Goal: Task Accomplishment & Management: Complete application form

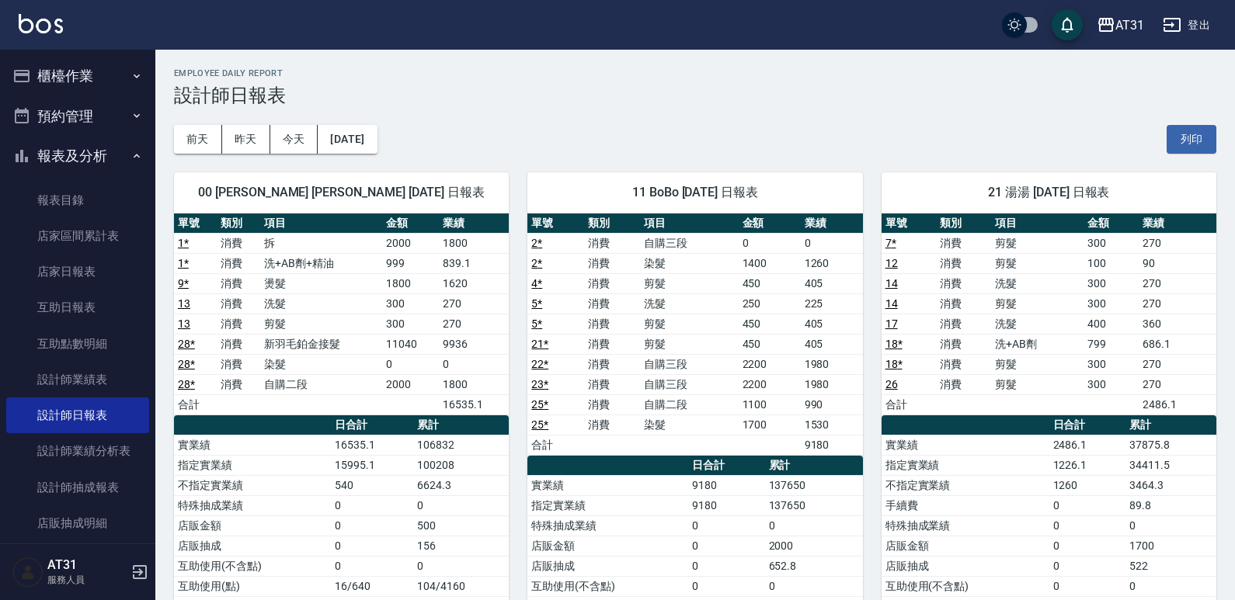
drag, startPoint x: 75, startPoint y: 92, endPoint x: 69, endPoint y: 75, distance: 17.9
click at [71, 85] on button "櫃檯作業" at bounding box center [77, 76] width 143 height 40
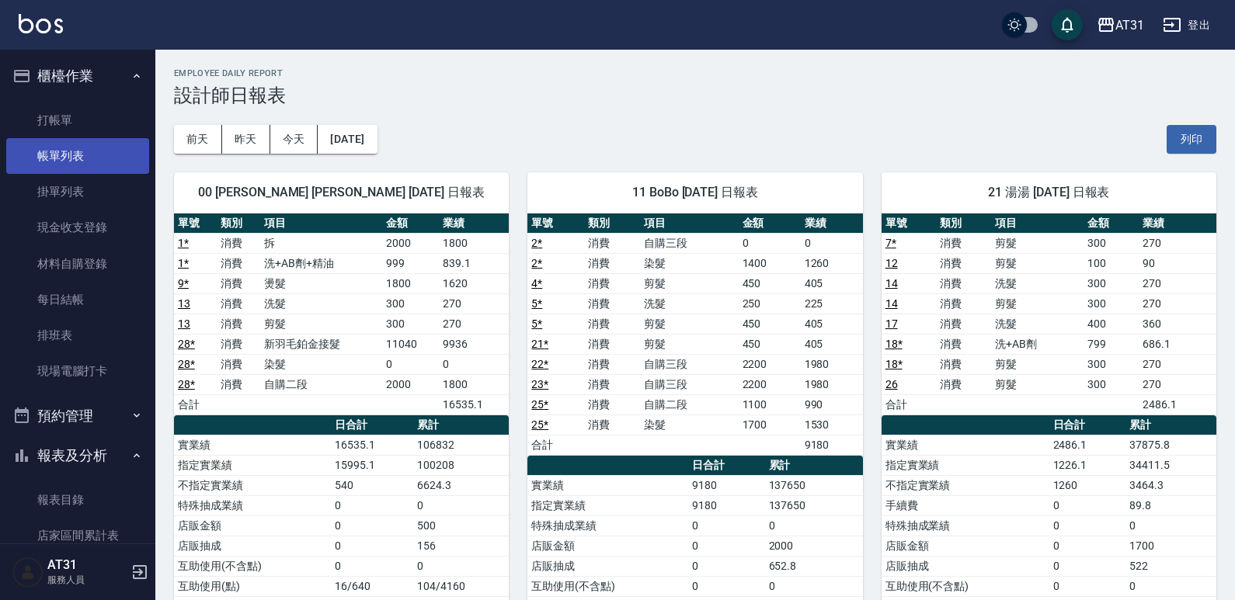
click at [75, 139] on link "帳單列表" at bounding box center [77, 156] width 143 height 36
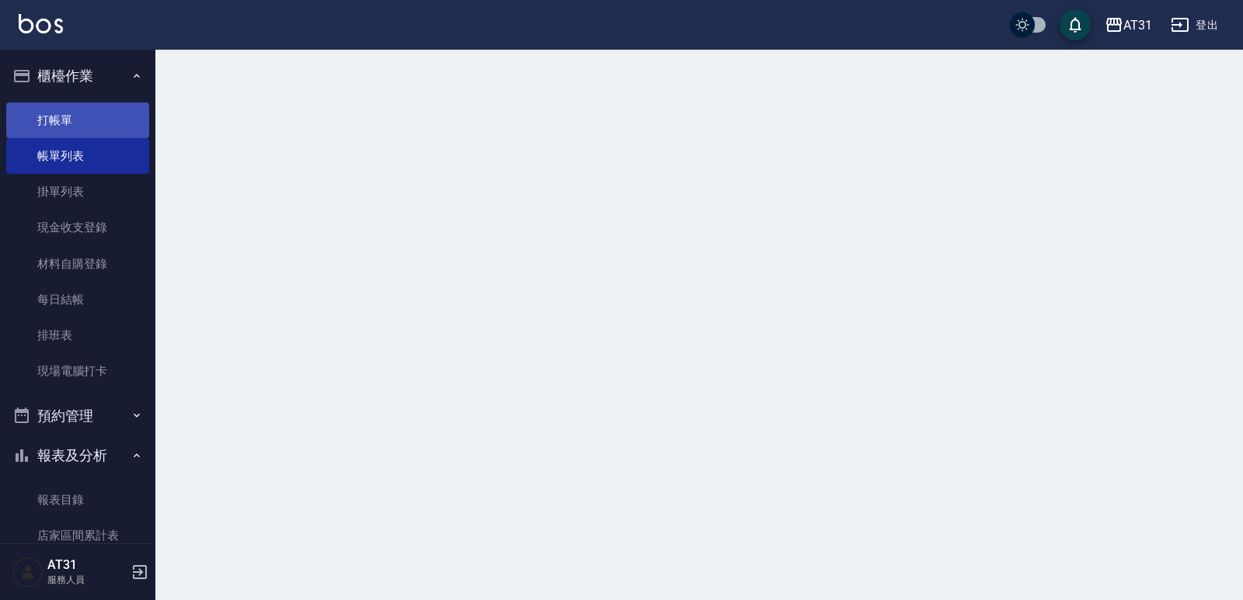
click at [71, 128] on link "打帳單" at bounding box center [77, 121] width 143 height 36
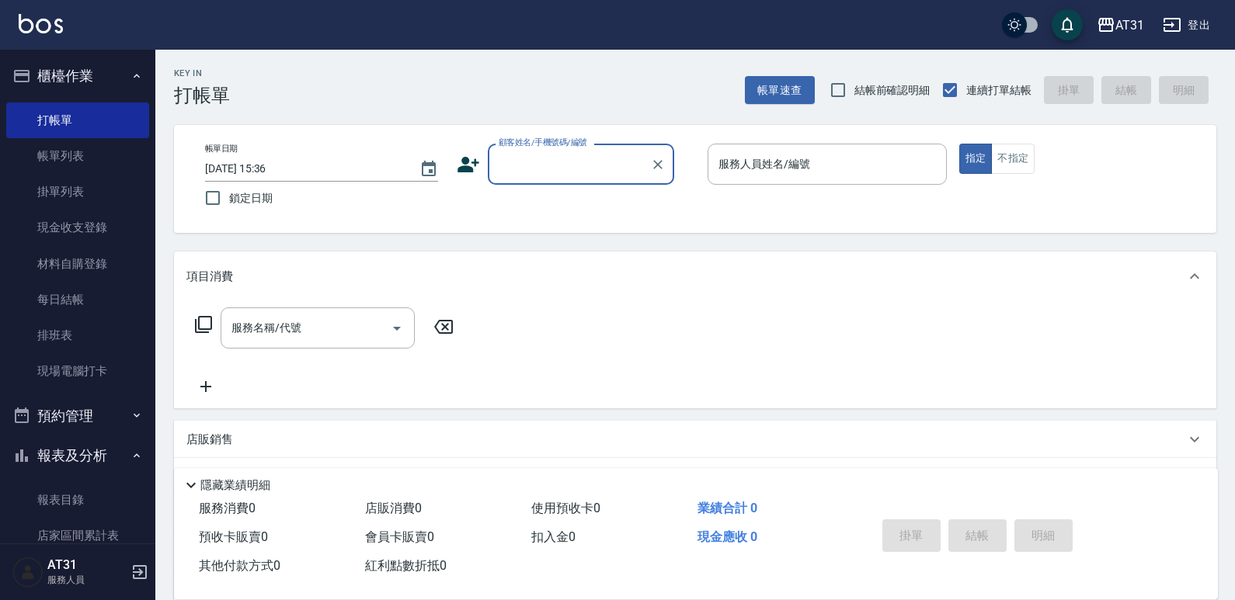
click at [558, 171] on input "顧客姓名/手機號碼/編號" at bounding box center [569, 164] width 149 height 27
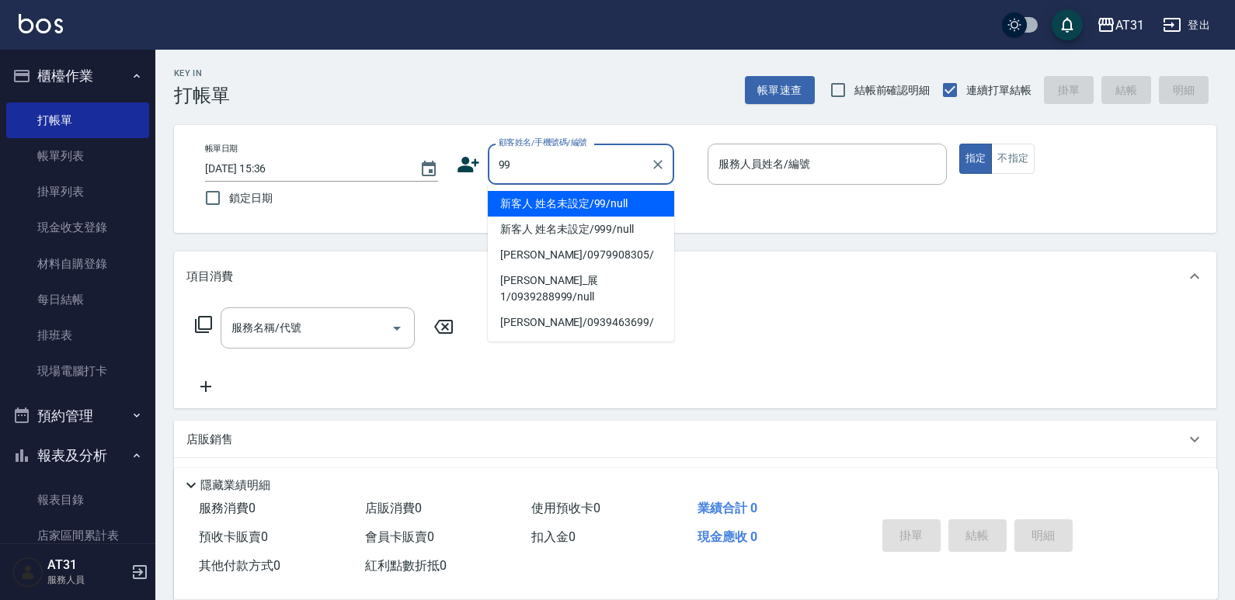
type input "新客人 姓名未設定/99/null"
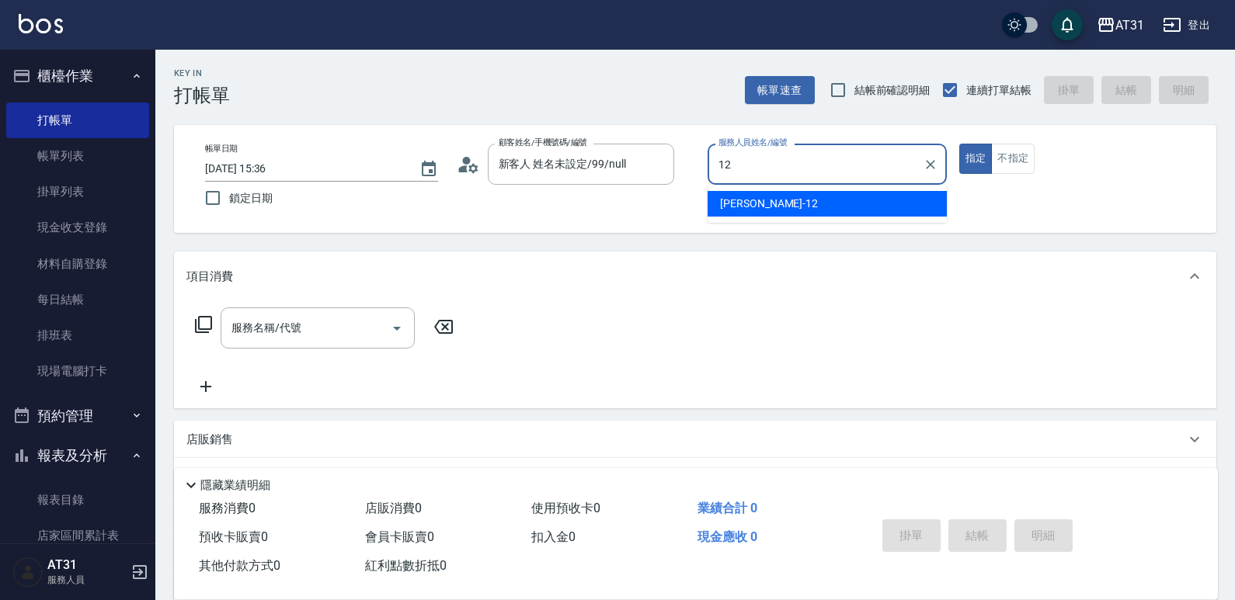
type input "[PERSON_NAME]-12"
type button "true"
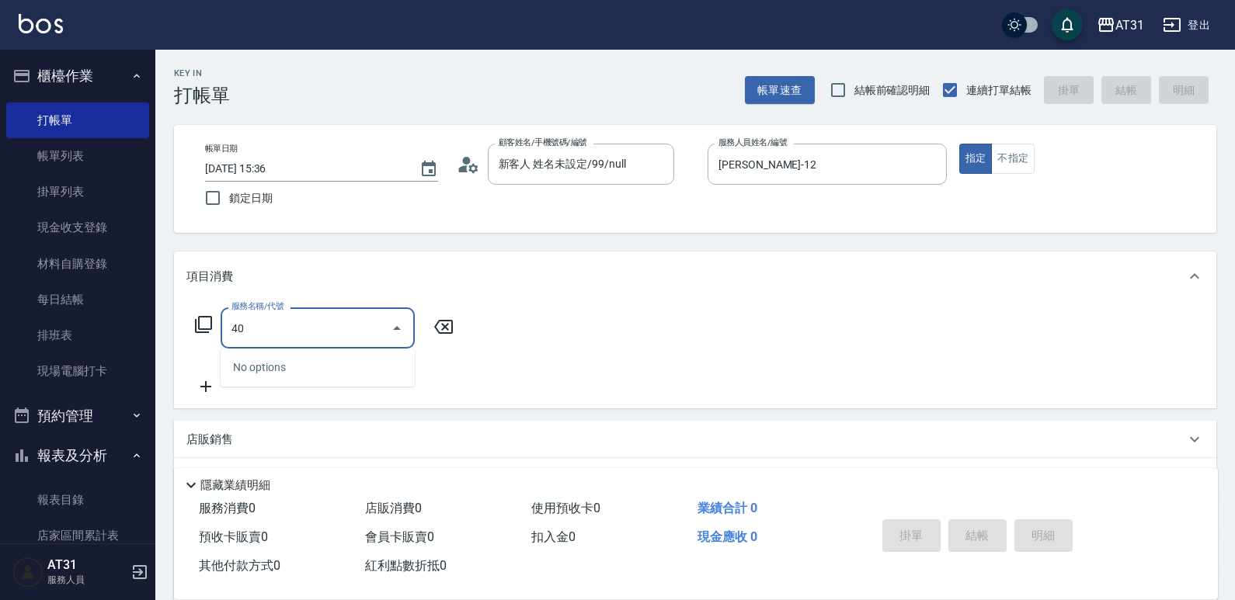
type input "401"
type input "20"
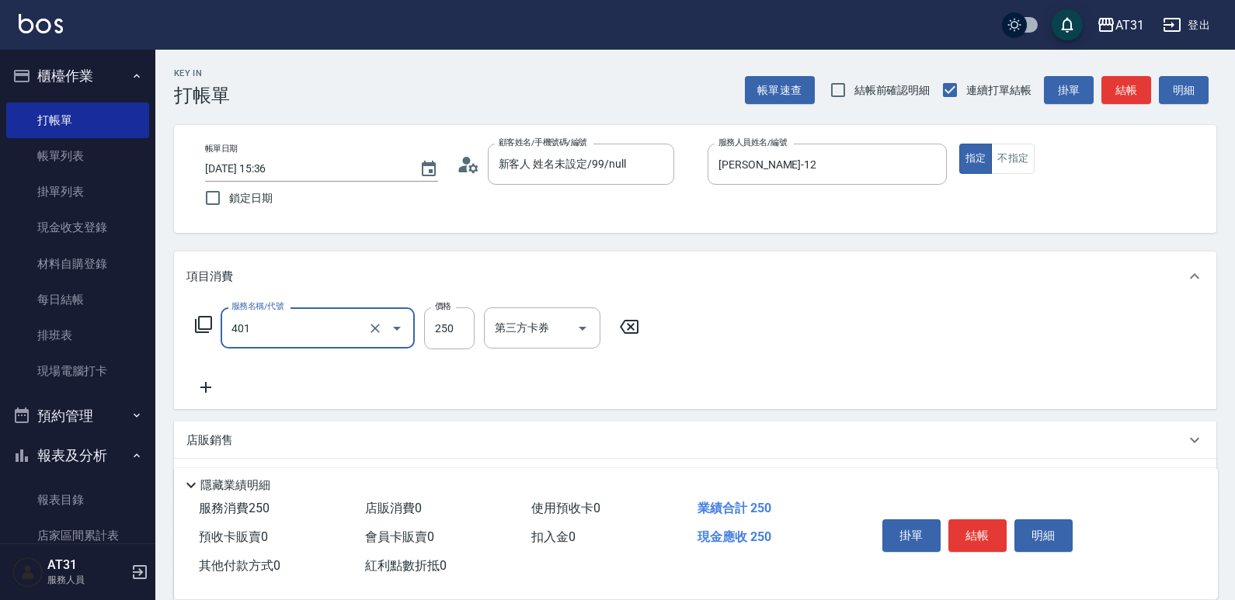
type input "剪髮(401)"
type input "0"
type input "60"
type input "600"
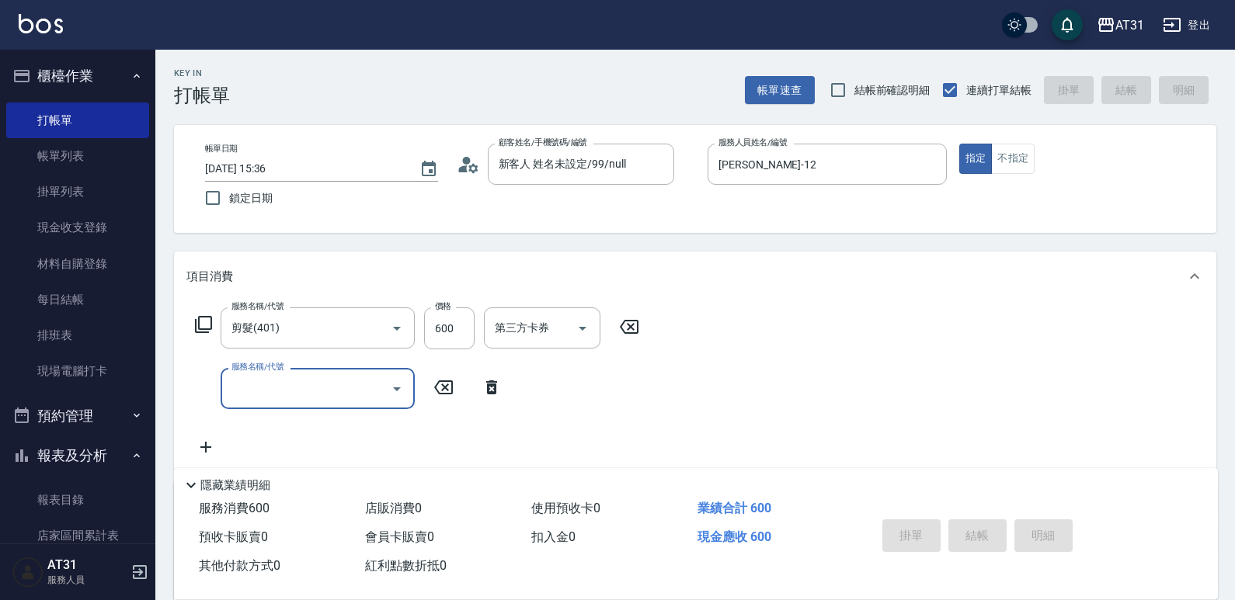
type input "0"
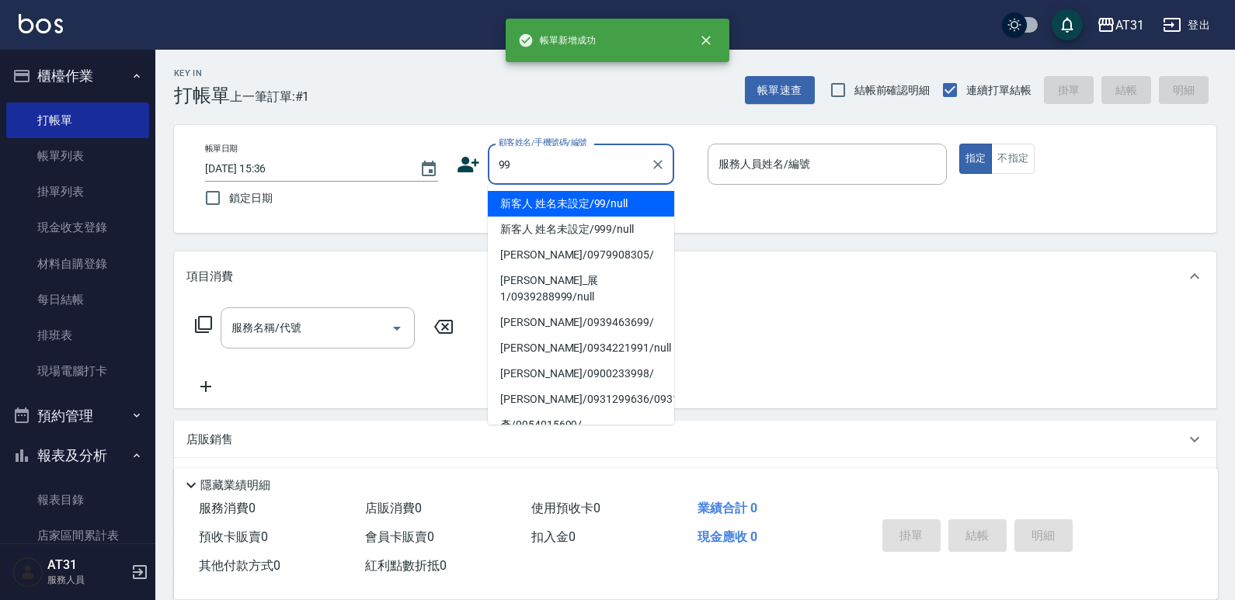
type input "新客人 姓名未設定/99/null"
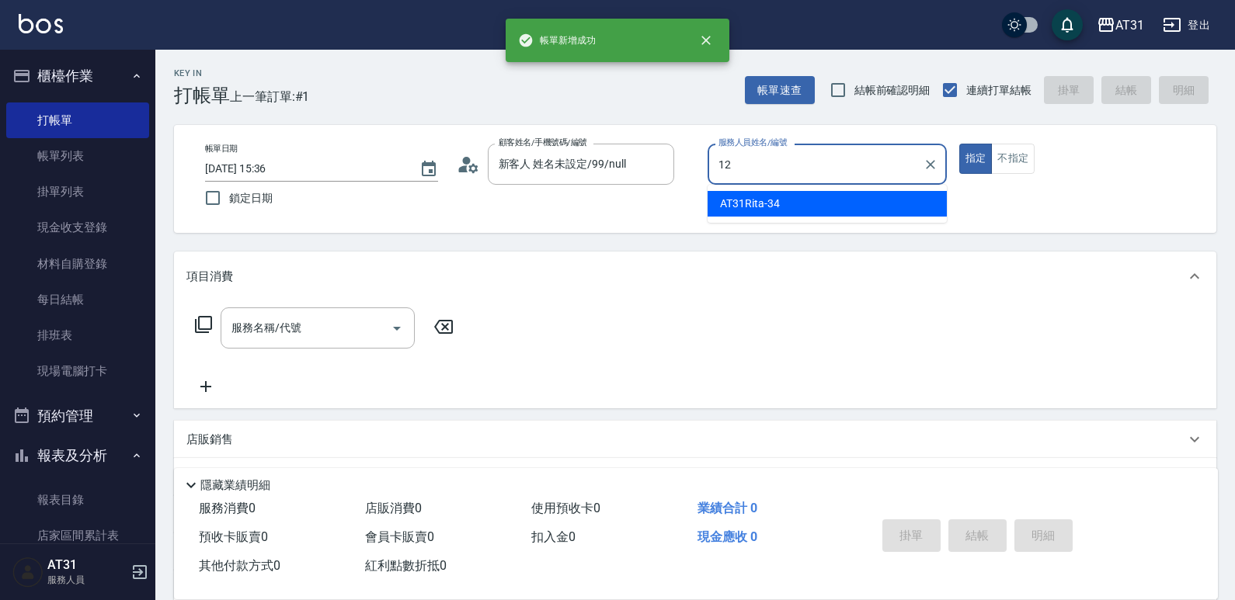
type input "[PERSON_NAME]-12"
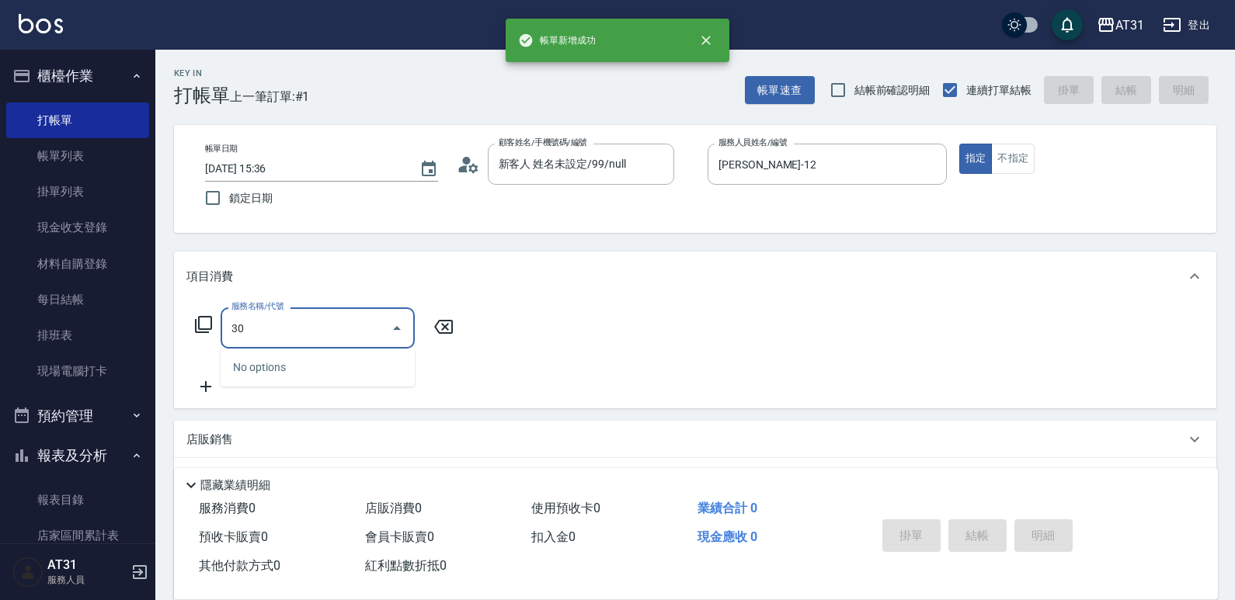
type input "301"
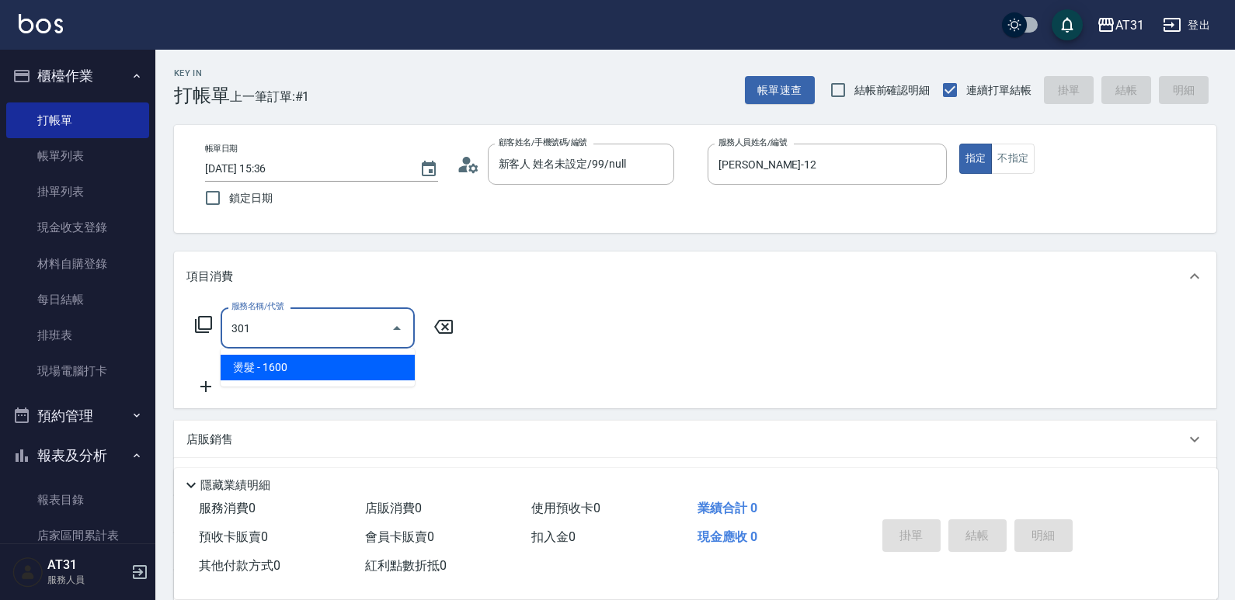
type input "160"
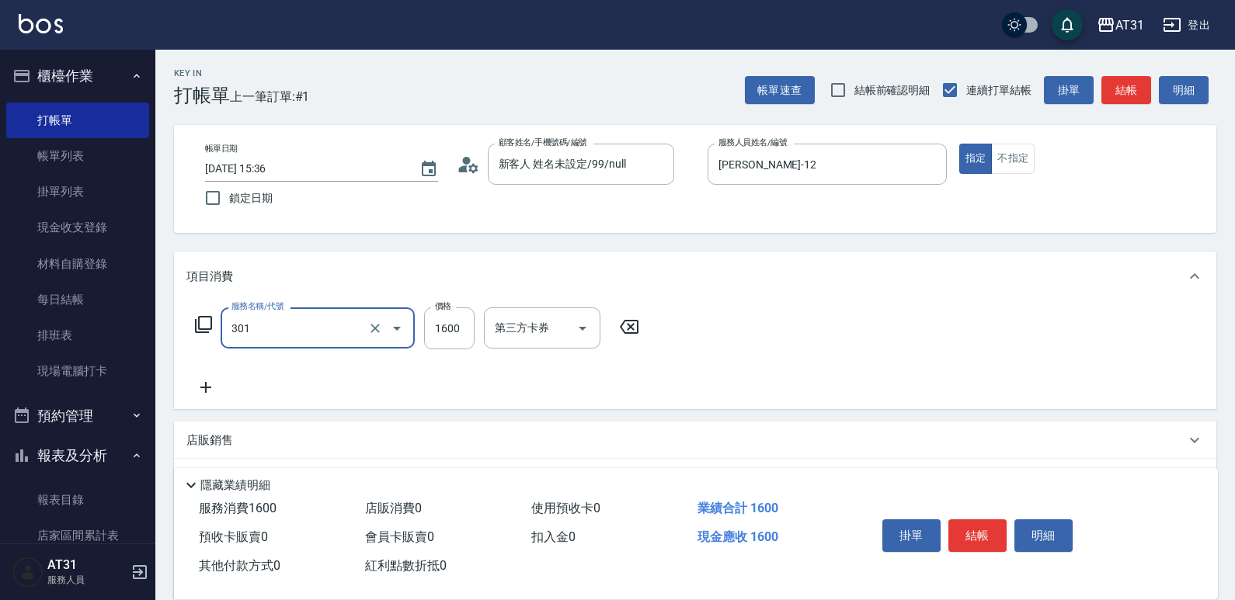
type input "燙髮(301)"
type input "3"
type input "0"
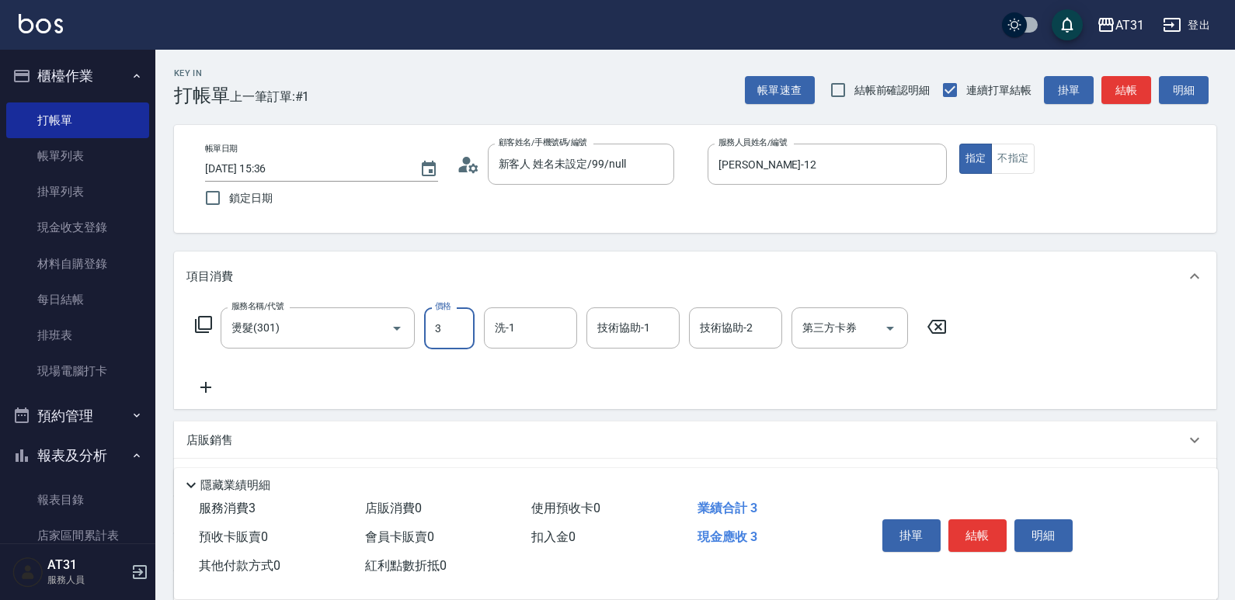
type input "36"
type input "30"
type input "3600"
type input "360"
type input "3600"
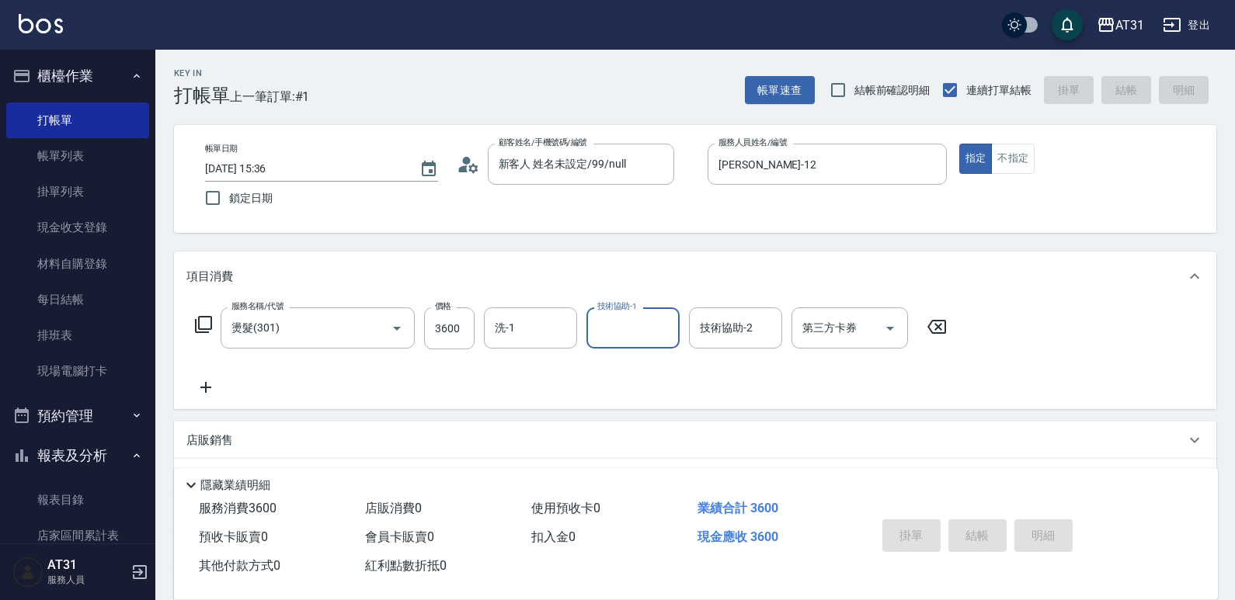
type input "0"
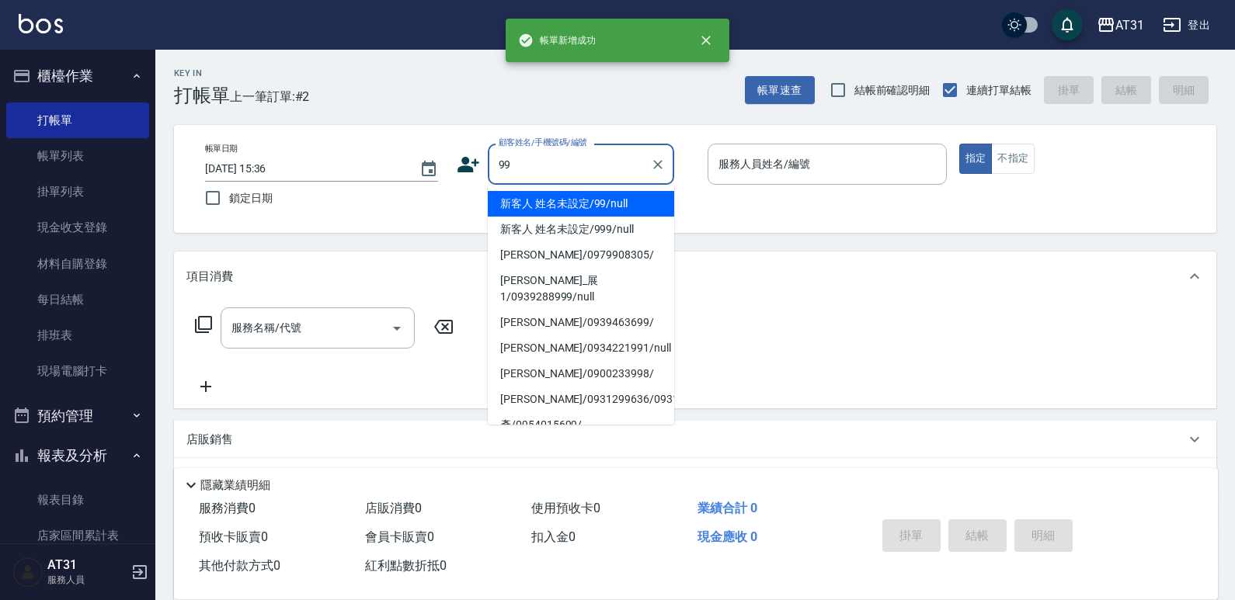
type input "新客人 姓名未設定/99/null"
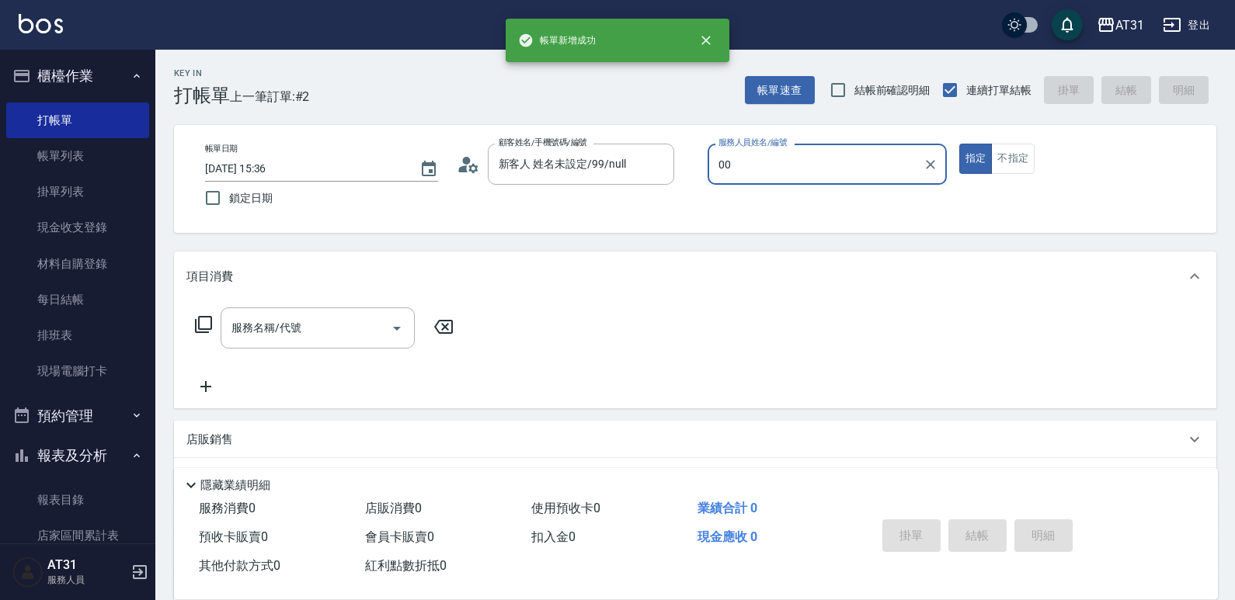
type input "[PERSON_NAME]-00"
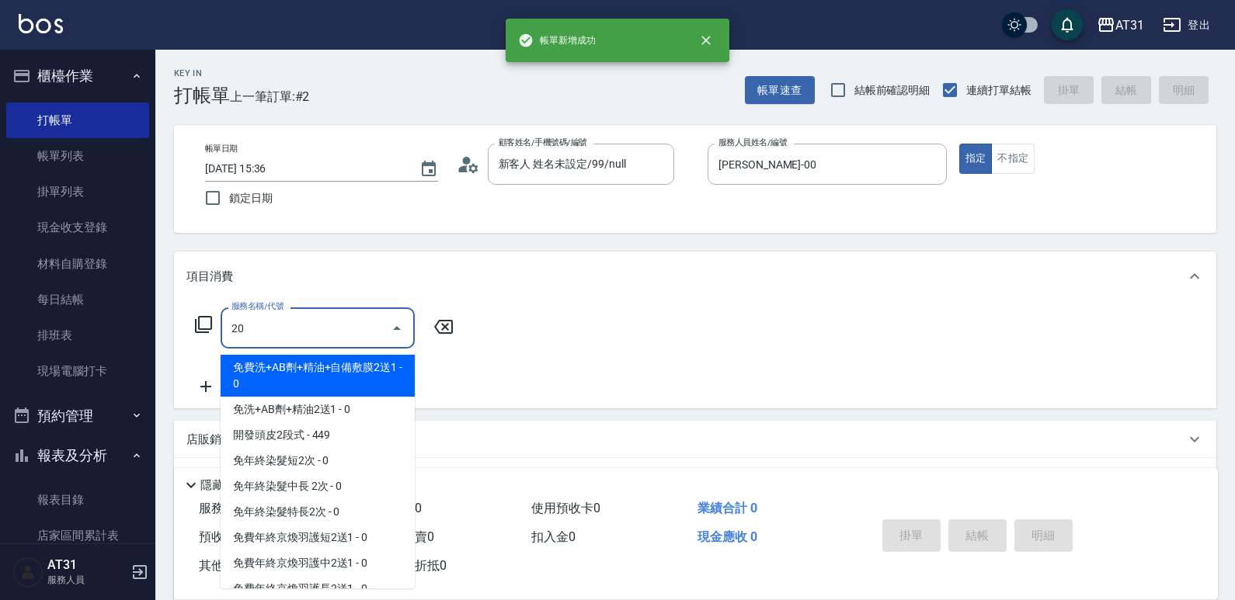
type input "201"
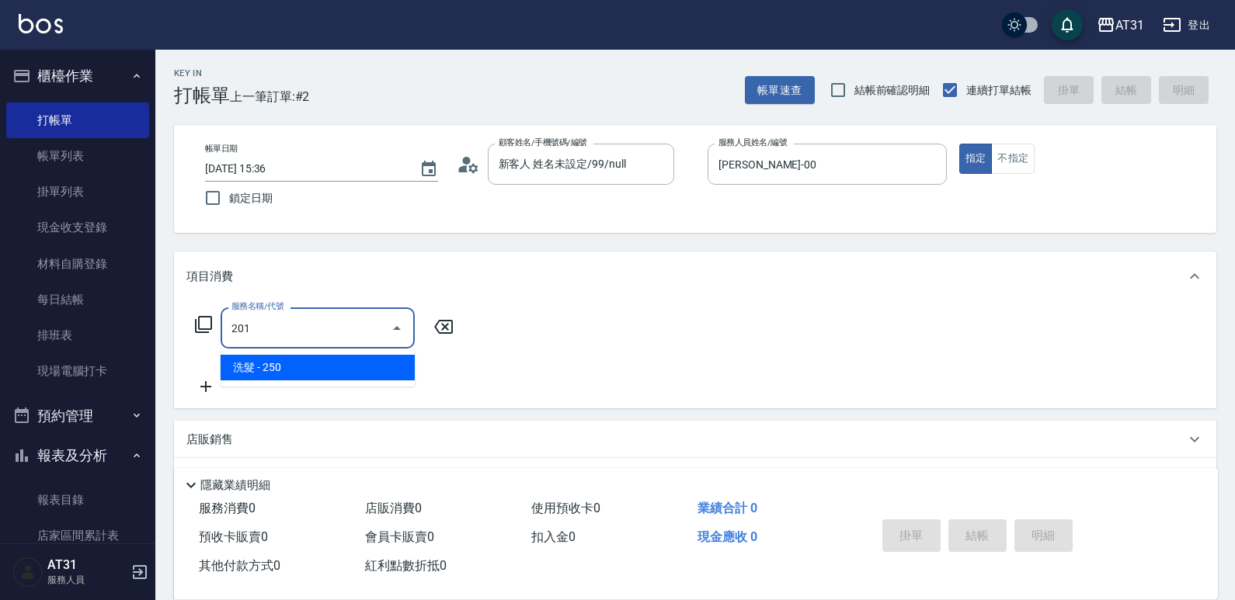
type input "20"
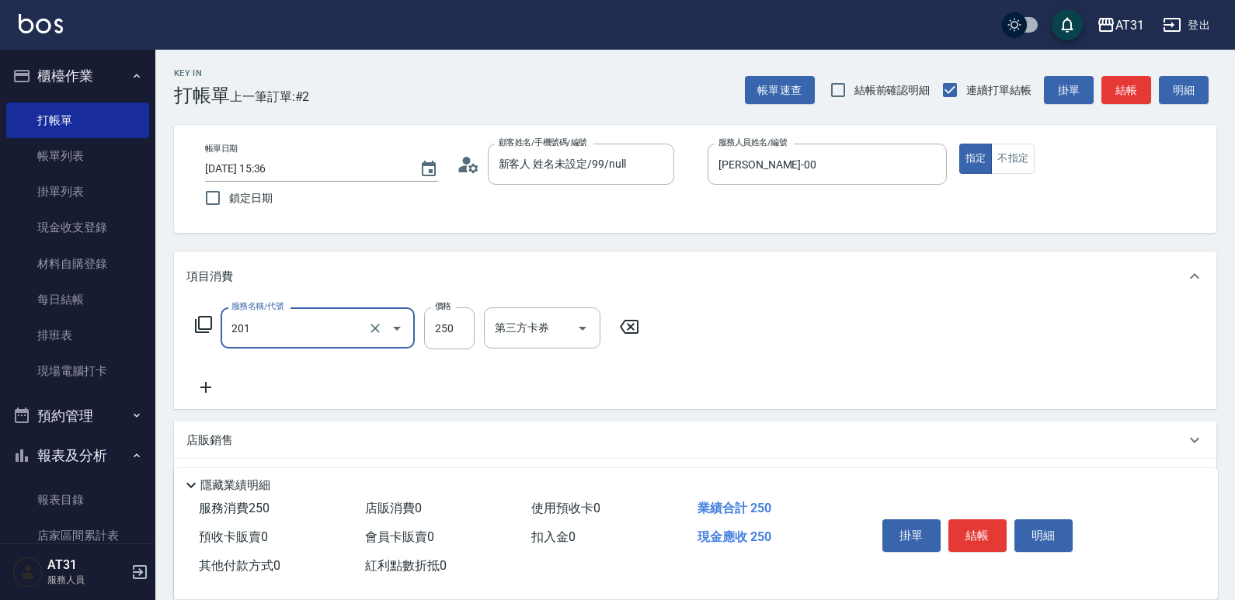
type input "洗髮(201)"
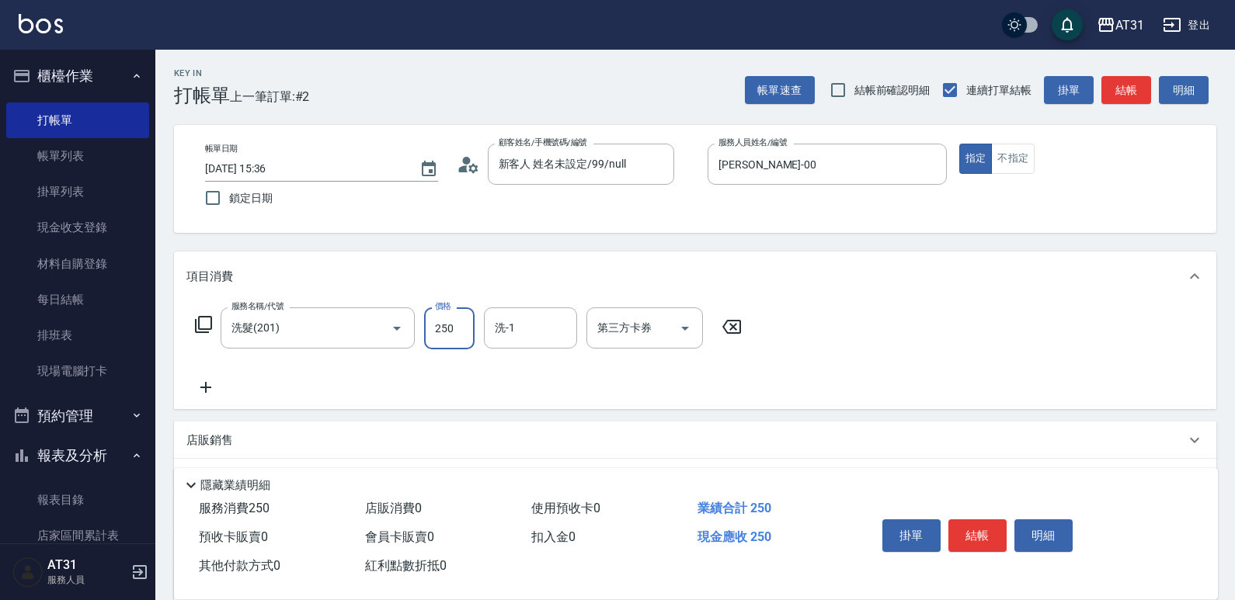
type input "0"
type input "50"
type input "500"
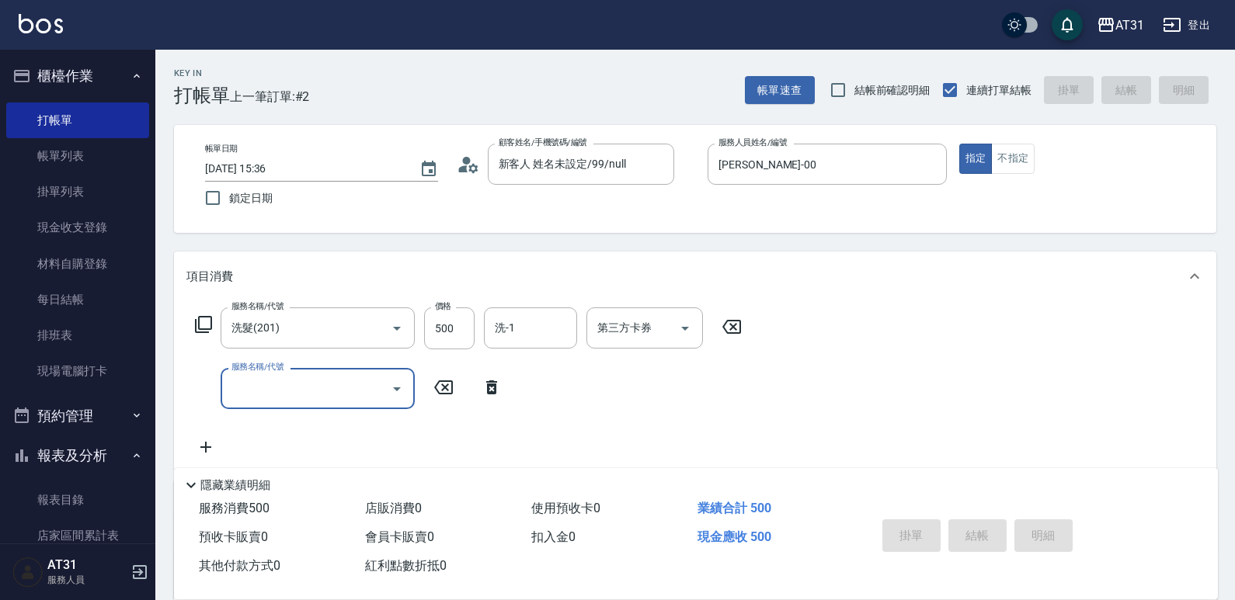
type input "0"
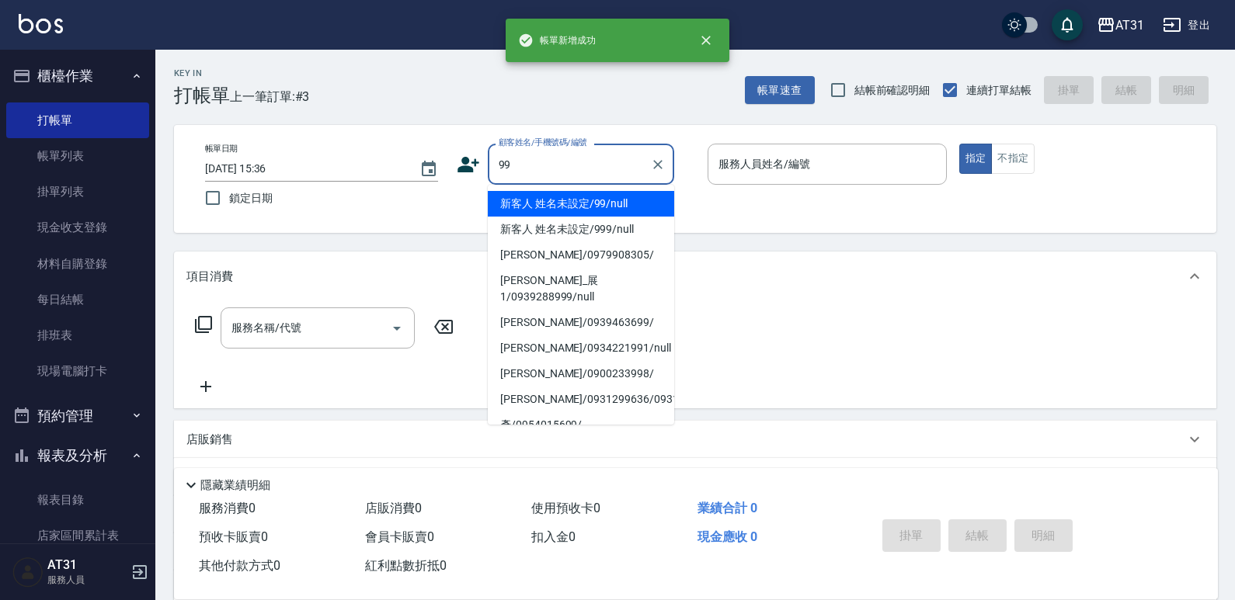
type input "新客人 姓名未設定/99/null"
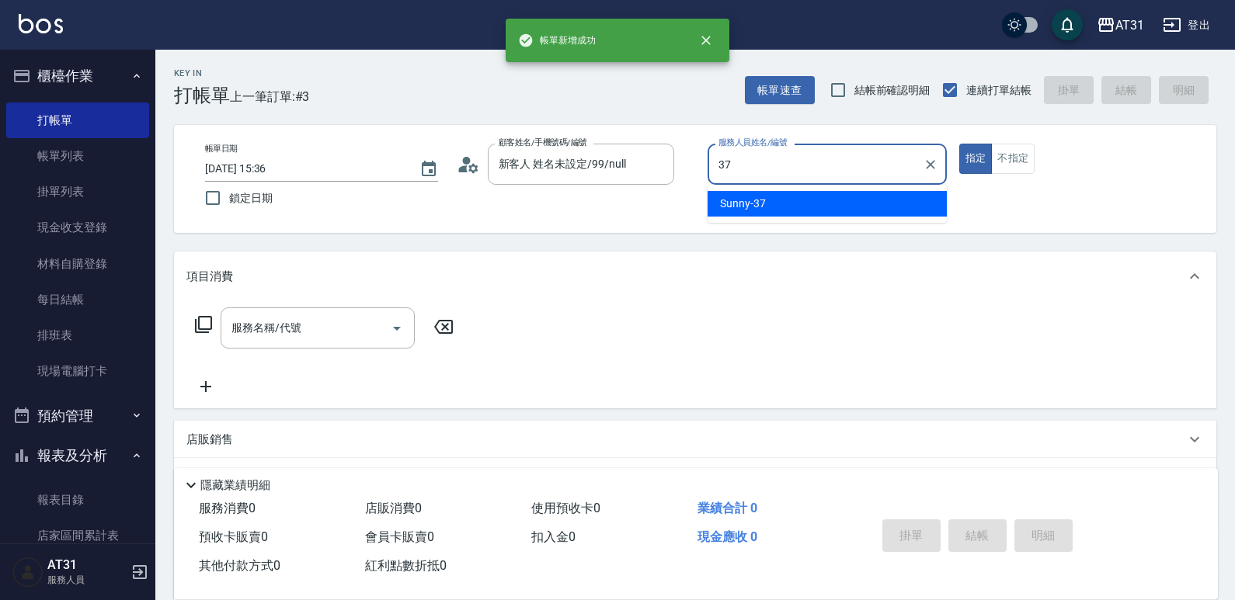
type input "Sunny-37"
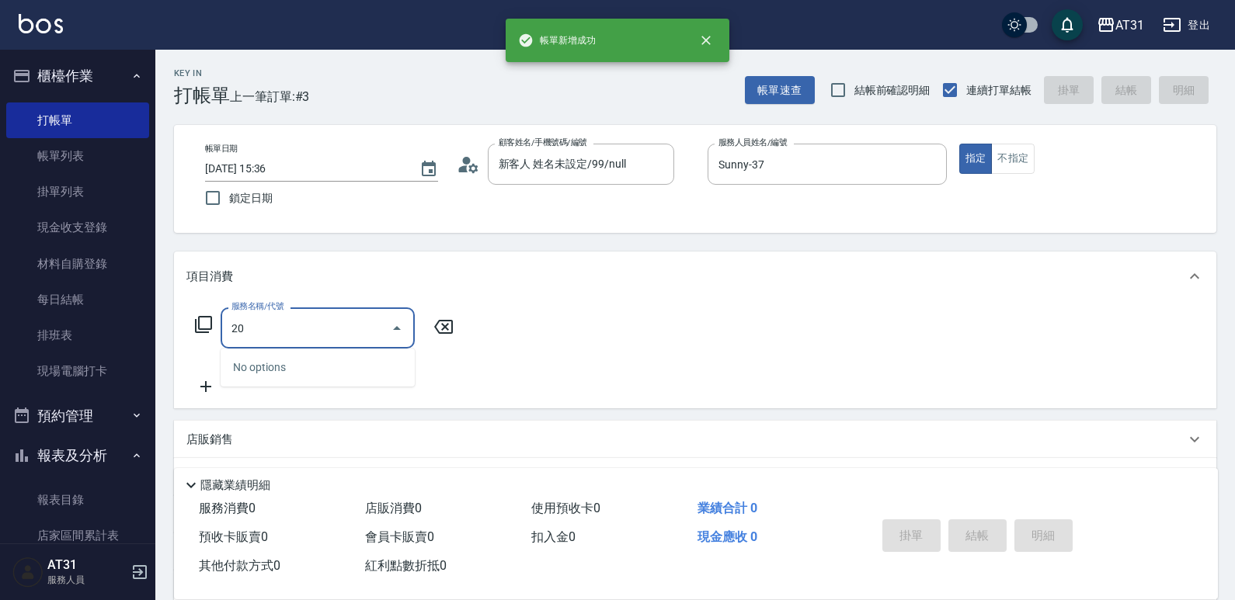
type input "201"
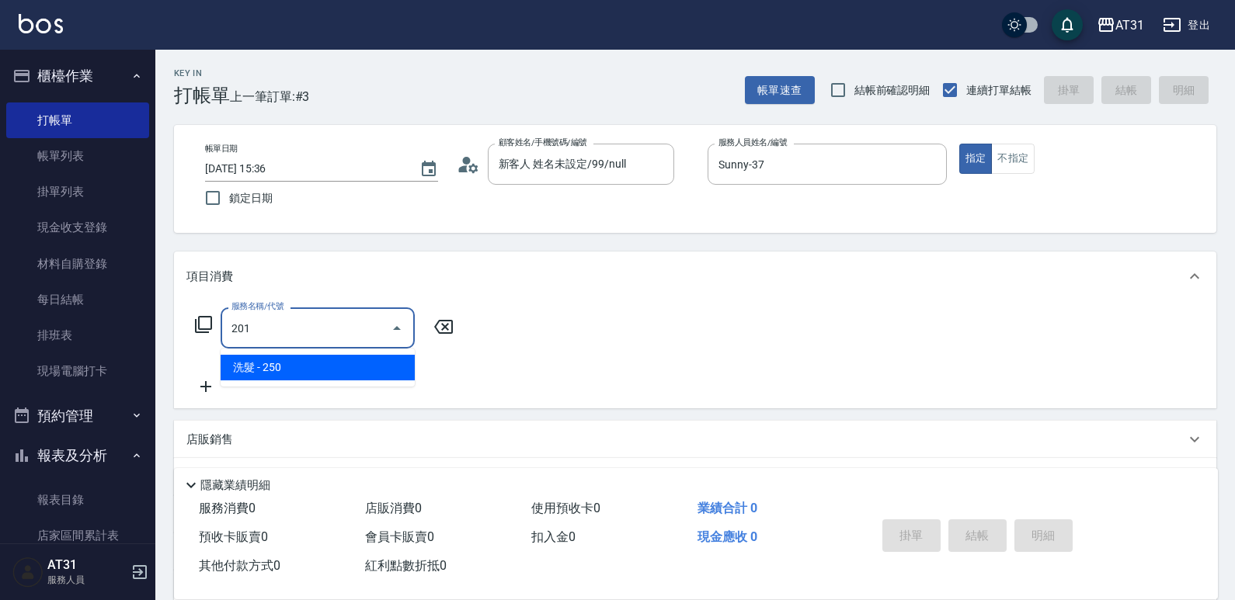
type input "20"
type input "洗髮(201)"
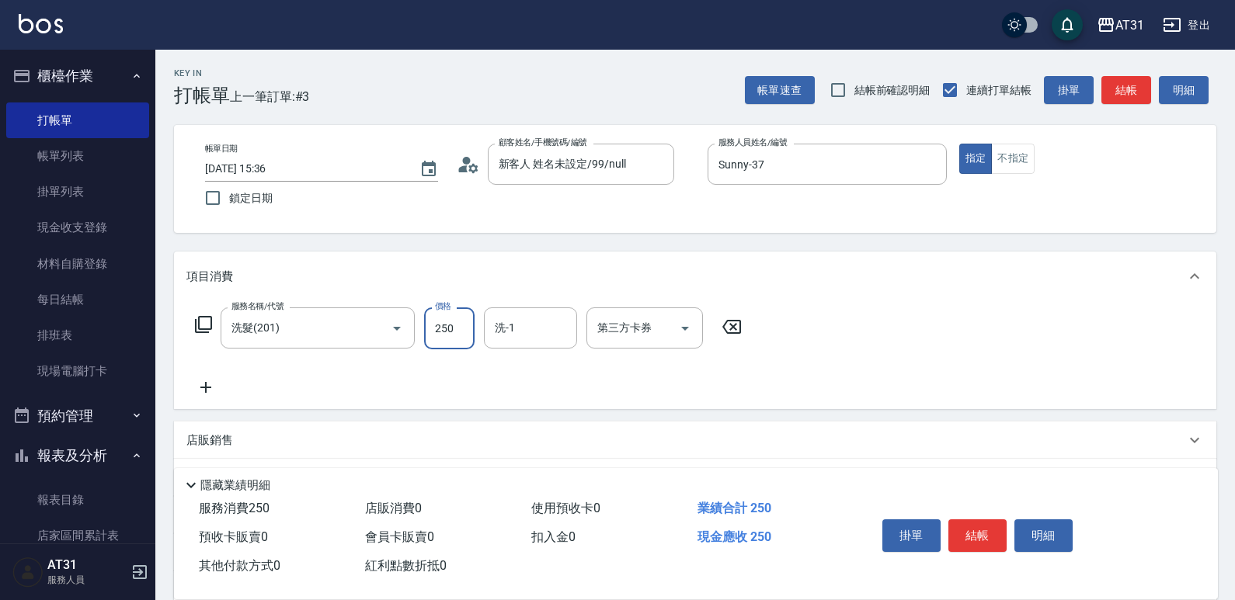
type input "0"
type input "50"
type input "500"
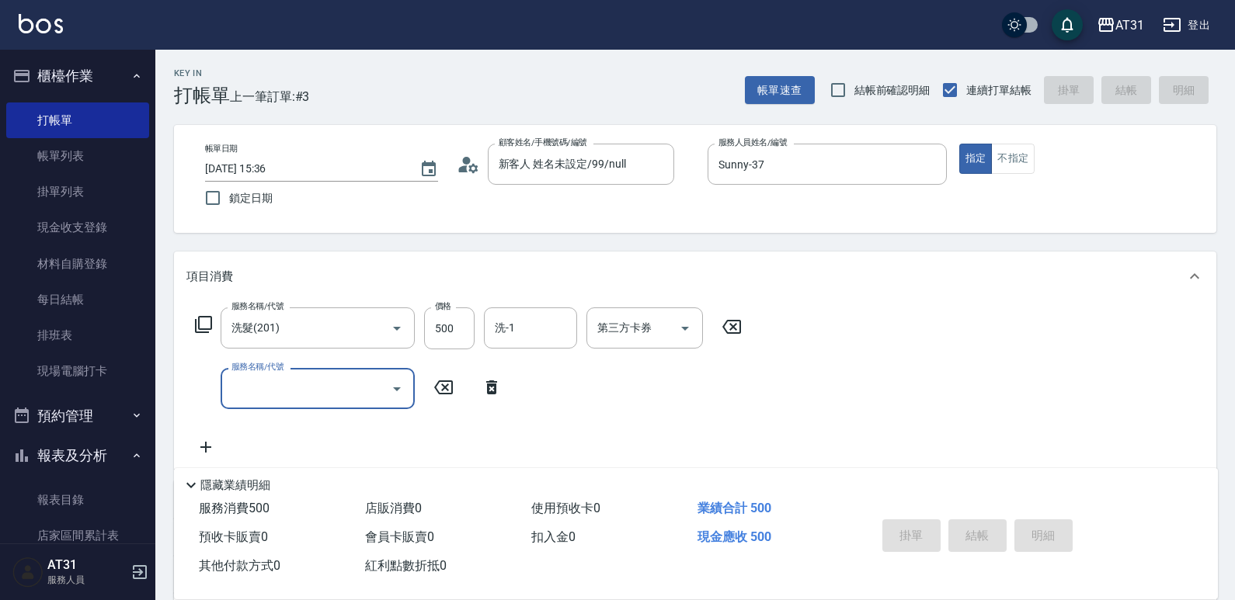
type input "0"
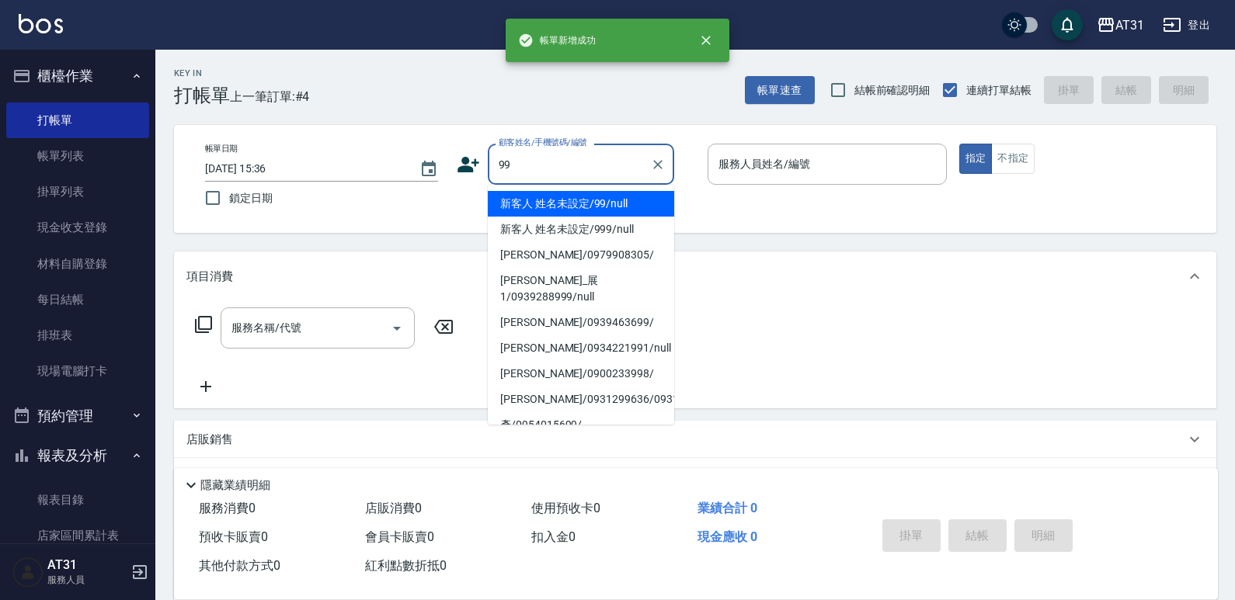
type input "新客人 姓名未設定/99/null"
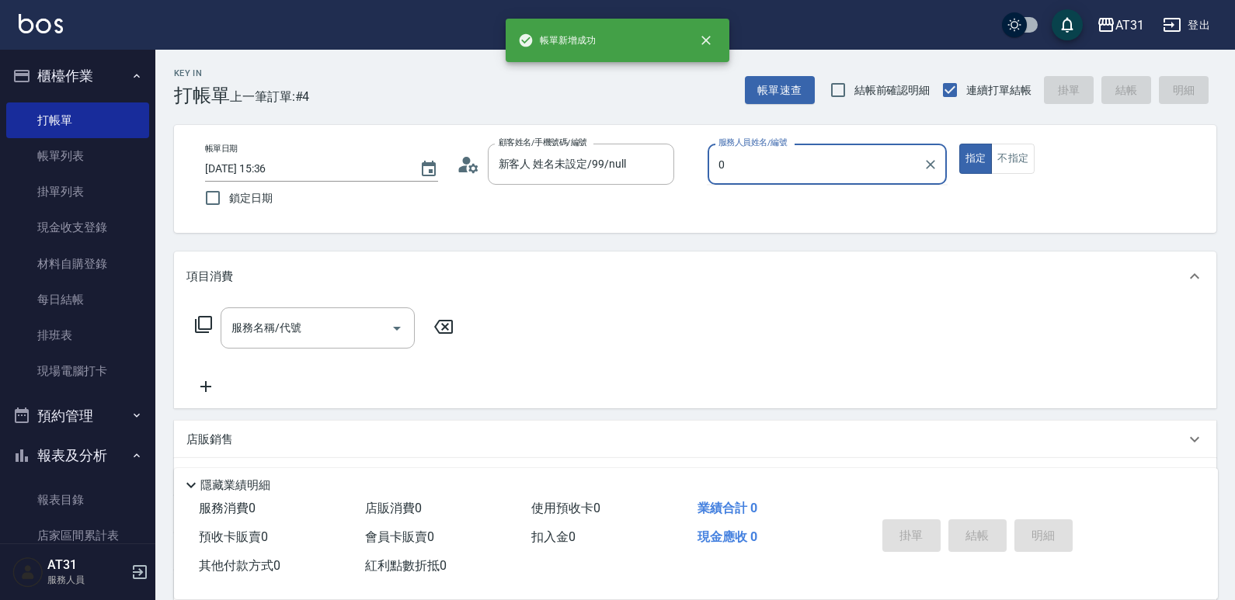
type input "0"
click at [959, 144] on button "指定" at bounding box center [975, 159] width 33 height 30
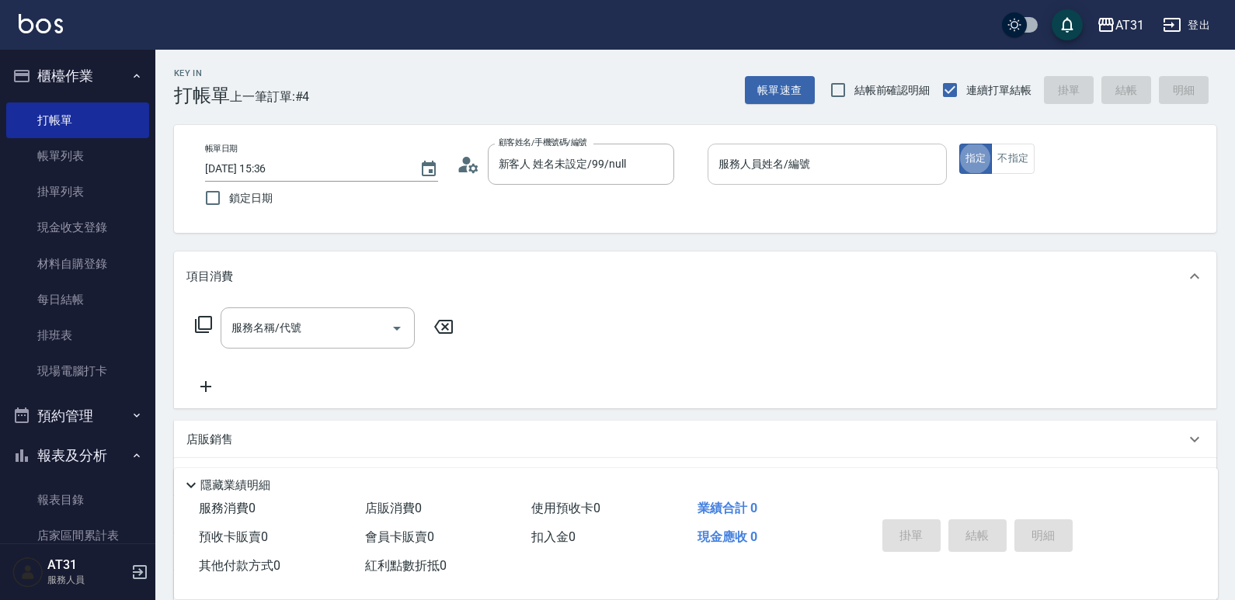
click at [809, 165] on input "服務人員姓名/編號" at bounding box center [827, 164] width 225 height 27
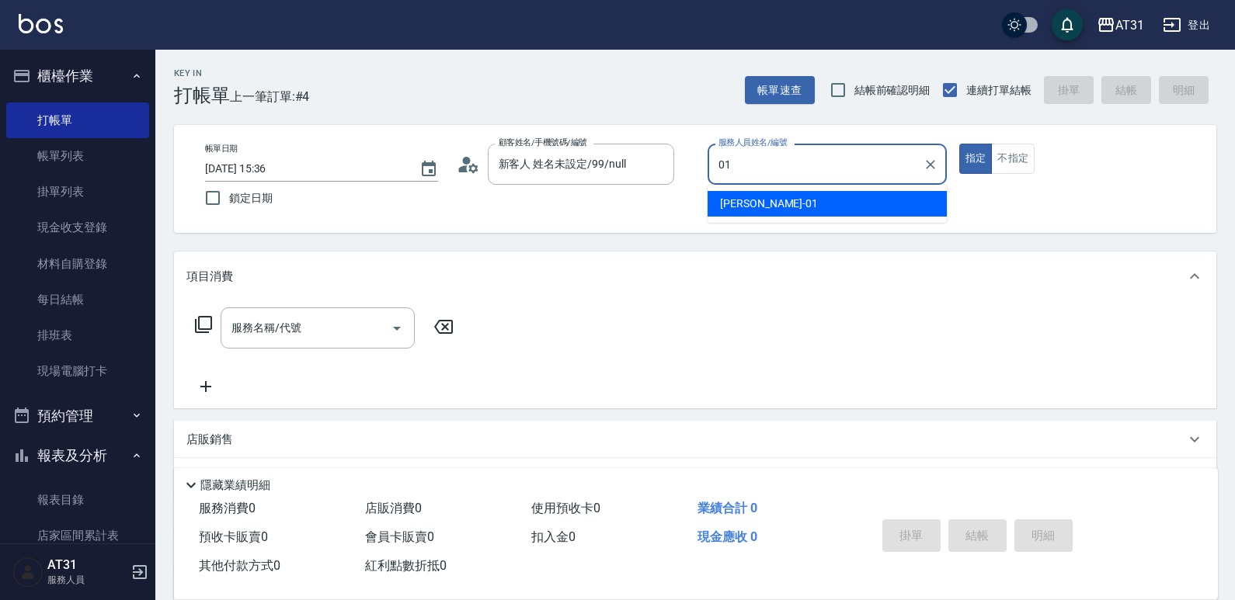
type input "[PERSON_NAME]-01"
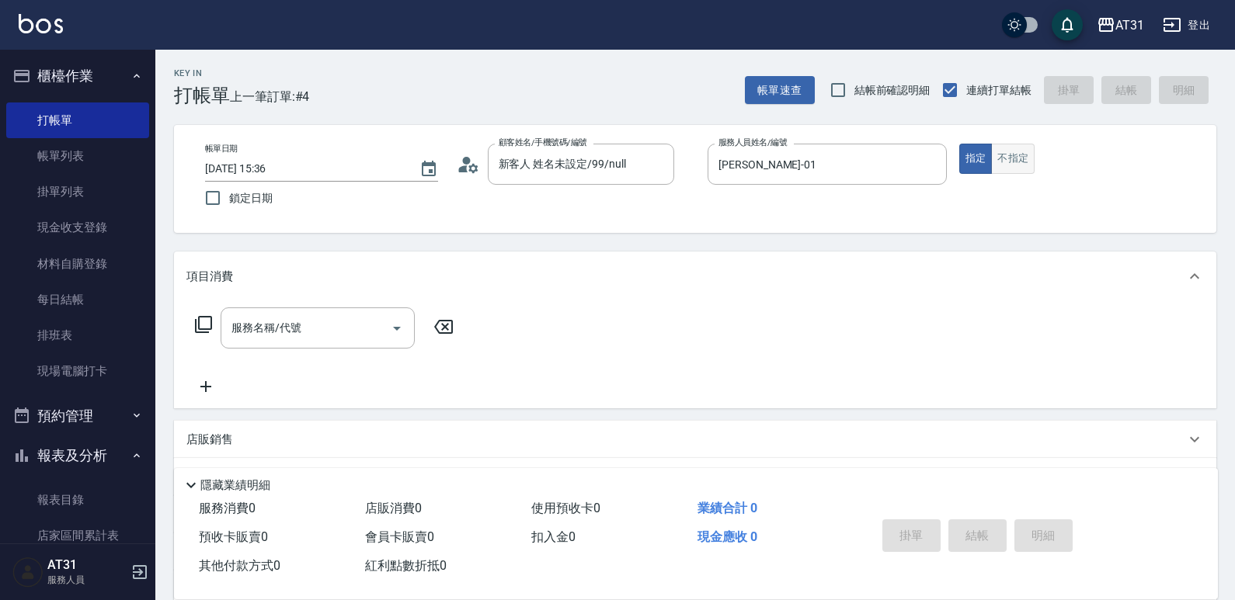
click at [1009, 164] on button "不指定" at bounding box center [1012, 159] width 43 height 30
click at [344, 337] on input "服務名稱/代號" at bounding box center [306, 328] width 157 height 27
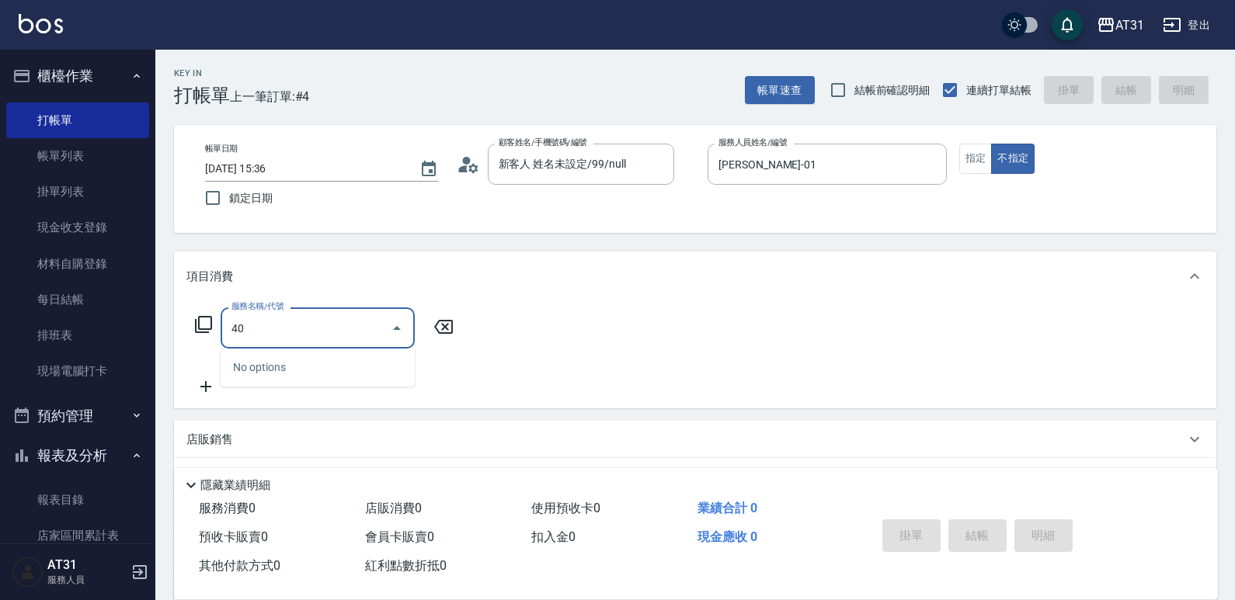
type input "401"
type input "20"
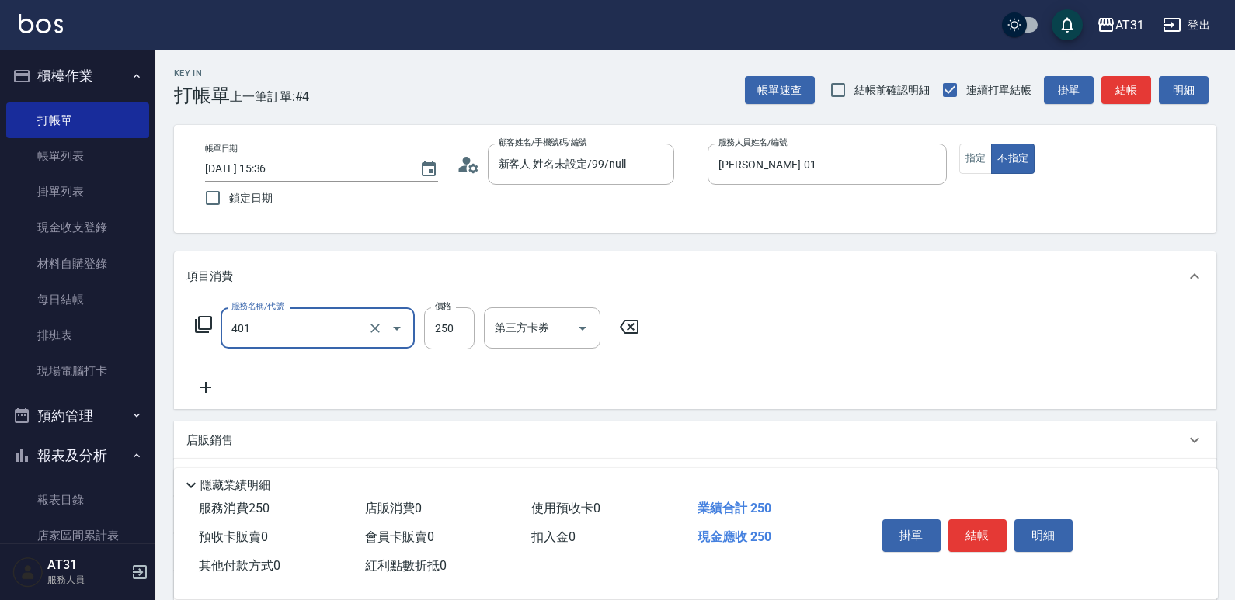
type input "剪髮(401)"
type input "0"
type input "299"
type input "20"
type input "299"
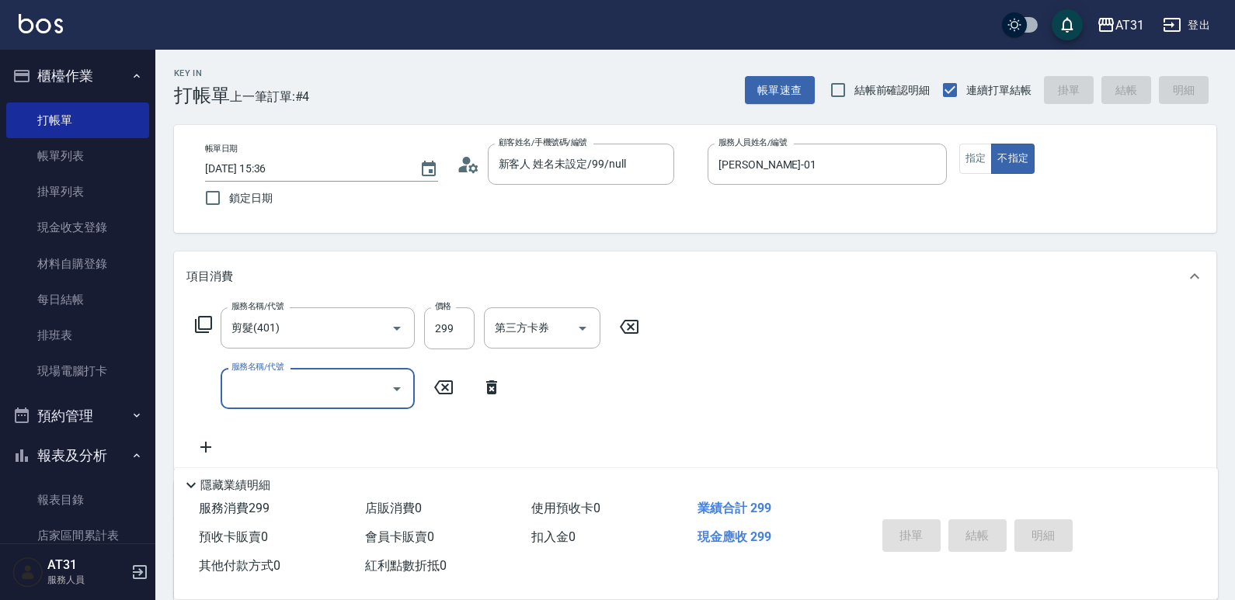
type input "[DATE] 15:37"
type input "0"
